Goal: Task Accomplishment & Management: Use online tool/utility

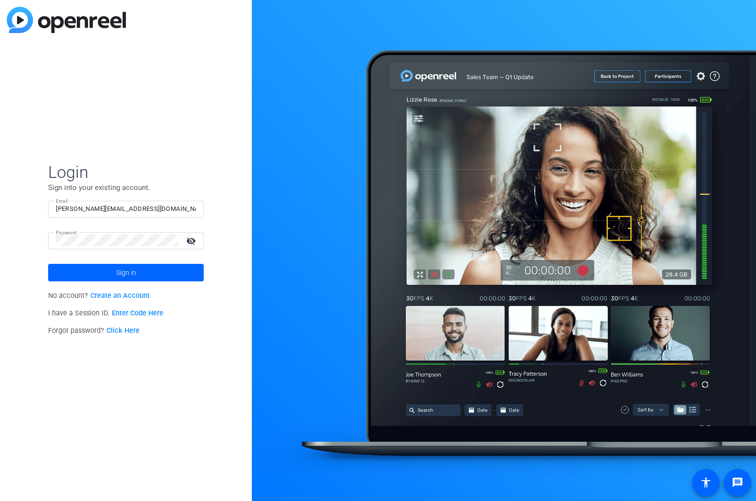
drag, startPoint x: 198, startPoint y: 125, endPoint x: 163, endPoint y: 171, distance: 56.9
click at [198, 125] on div "Login Sign into your existing account. Email arnel@fridaysfilms.com Password vi…" at bounding box center [126, 250] width 252 height 501
click at [139, 206] on input "[PERSON_NAME][EMAIL_ADDRESS][DOMAIN_NAME]" at bounding box center [126, 209] width 140 height 12
drag, startPoint x: 138, startPoint y: 208, endPoint x: 18, endPoint y: 195, distance: 120.4
click at [18, 195] on div "Login Sign into your existing account. Email arnel@fridaysfilms.com Password vi…" at bounding box center [126, 250] width 252 height 501
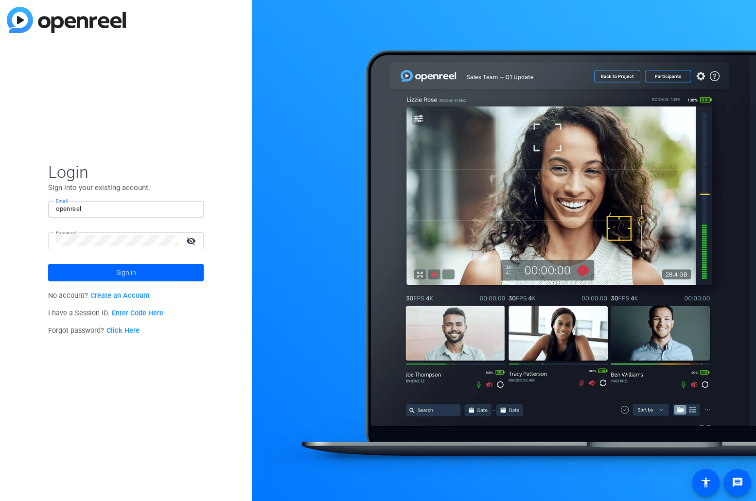
click at [99, 215] on input "openreel" at bounding box center [126, 209] width 140 height 12
drag, startPoint x: 73, startPoint y: 208, endPoint x: 27, endPoint y: 205, distance: 46.3
click at [29, 205] on div "Login Sign into your existing account. Email openreel Password visibility_off S…" at bounding box center [126, 250] width 252 height 501
paste input "@fridaysfilms.com"
type input "openreel@fridaysfilms.com"
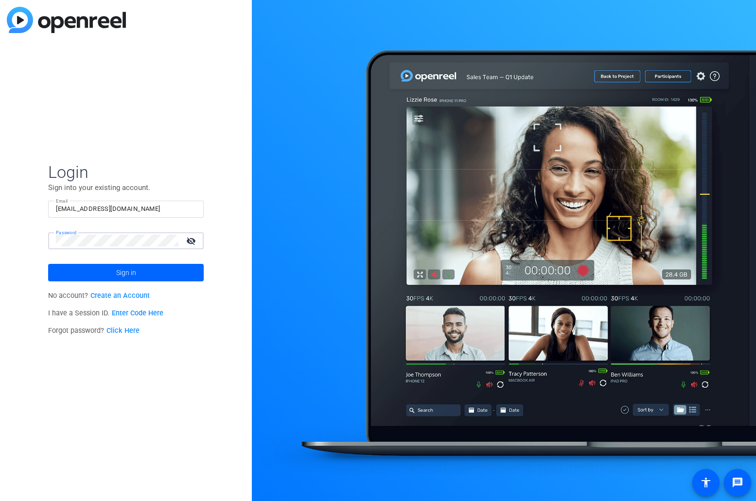
click at [10, 235] on div "Login Sign into your existing account. Email openreel@fridaysfilms.com Password…" at bounding box center [126, 250] width 252 height 501
click at [139, 272] on span at bounding box center [126, 272] width 156 height 23
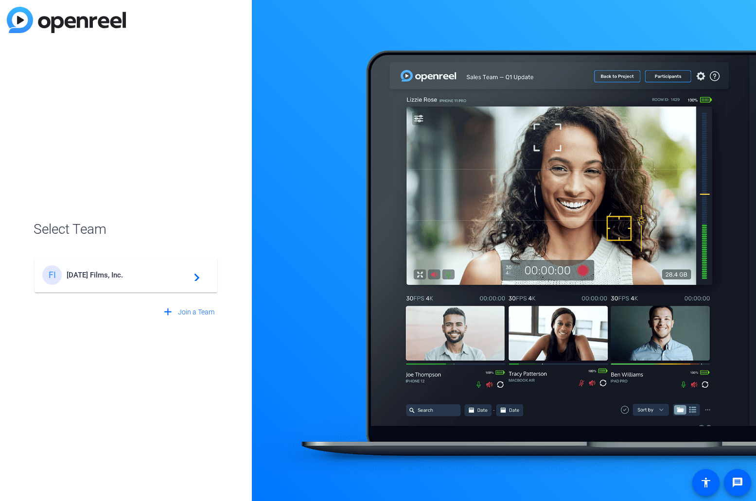
drag, startPoint x: 102, startPoint y: 273, endPoint x: 102, endPoint y: 267, distance: 5.8
click at [102, 273] on span "[DATE] Films, Inc." at bounding box center [128, 275] width 122 height 9
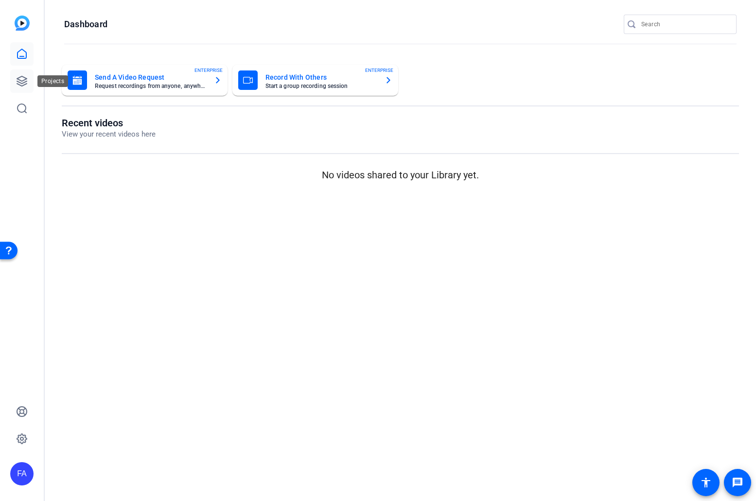
click at [19, 78] on icon at bounding box center [22, 81] width 10 height 10
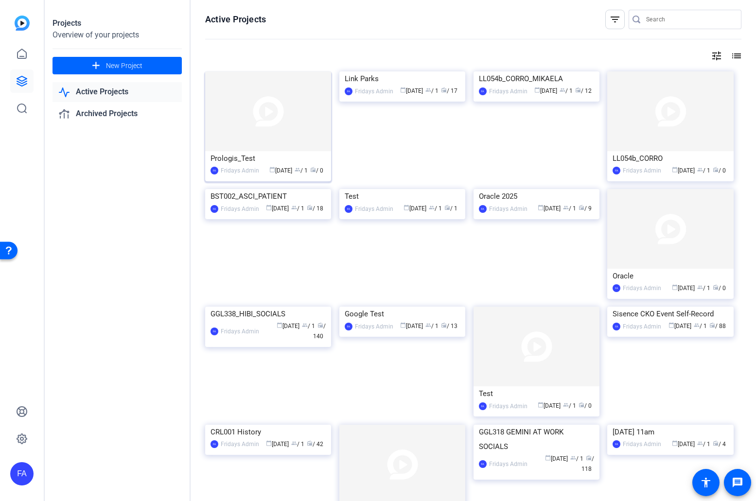
click at [255, 141] on img at bounding box center [268, 112] width 126 height 80
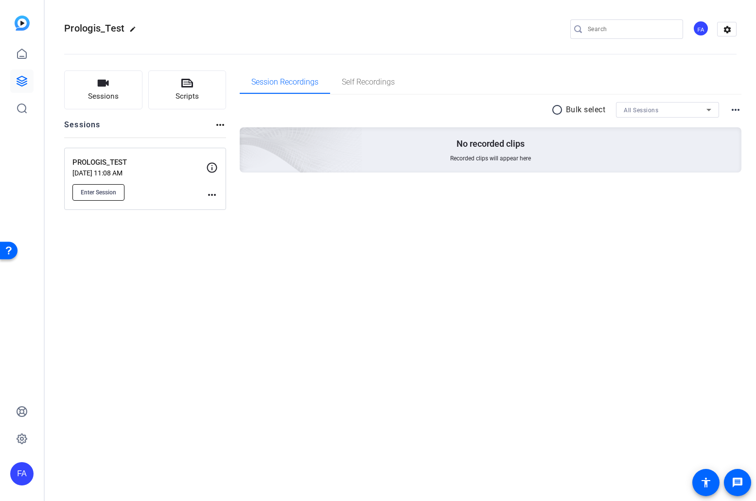
click at [108, 193] on span "Enter Session" at bounding box center [99, 193] width 36 height 8
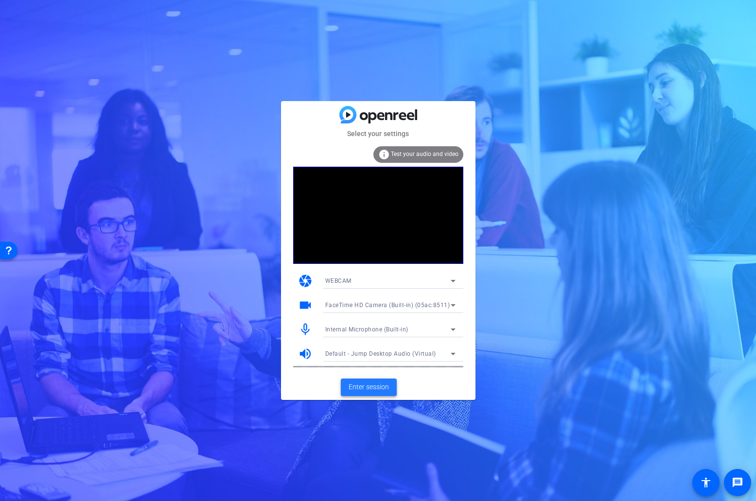
click at [368, 384] on span "Enter session" at bounding box center [369, 387] width 40 height 10
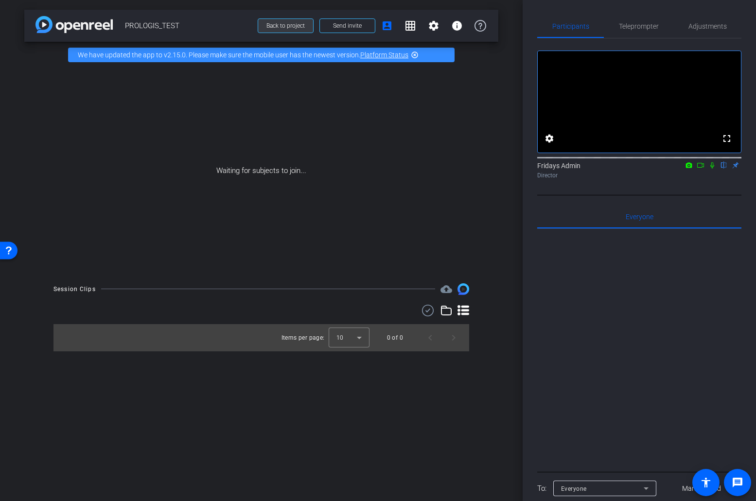
click at [298, 27] on span "Back to project" at bounding box center [286, 25] width 38 height 7
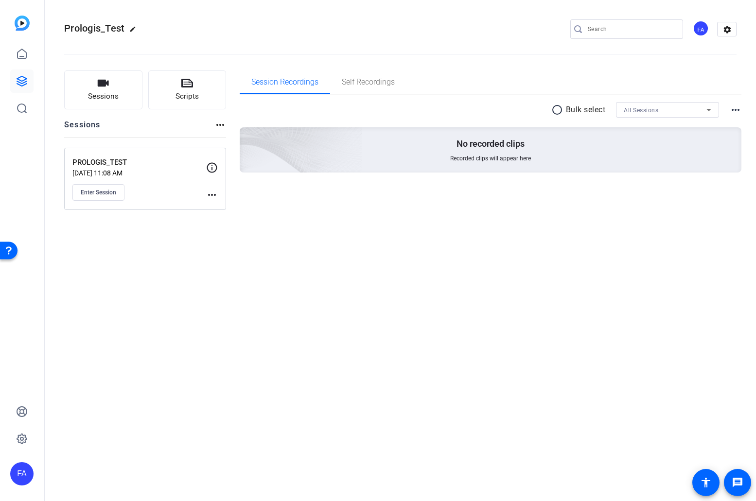
click at [29, 476] on div "FA" at bounding box center [21, 474] width 23 height 23
click at [0, 0] on mat-icon "logout" at bounding box center [0, 0] width 0 height 0
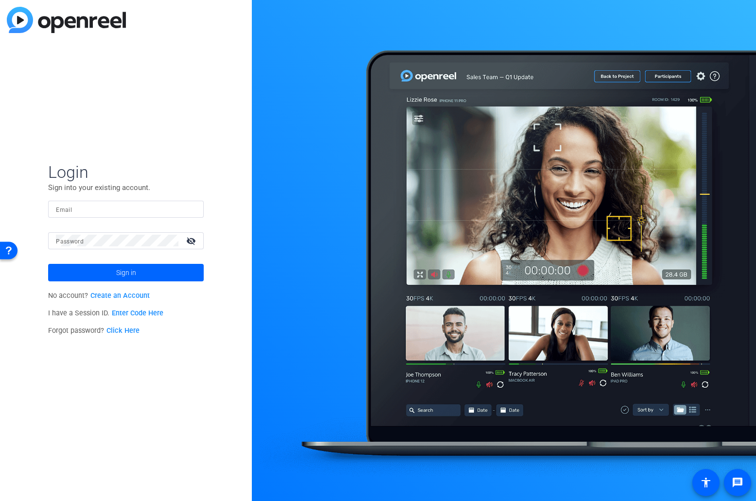
type input "[PERSON_NAME][EMAIL_ADDRESS][DOMAIN_NAME]"
